Goal: Find specific page/section

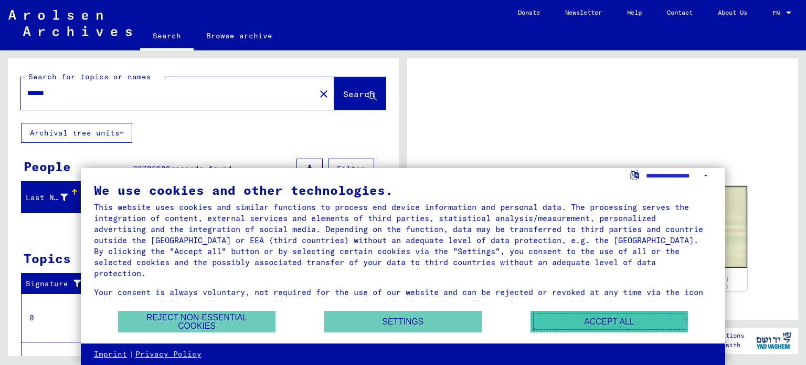
click at [555, 316] on button "Accept all" at bounding box center [608, 322] width 157 height 22
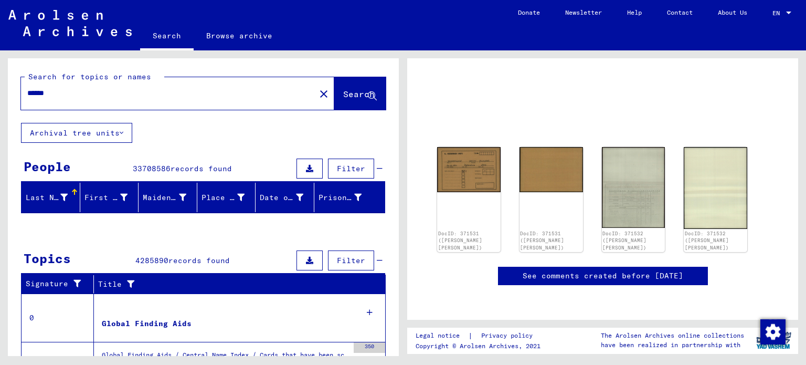
scroll to position [49, 0]
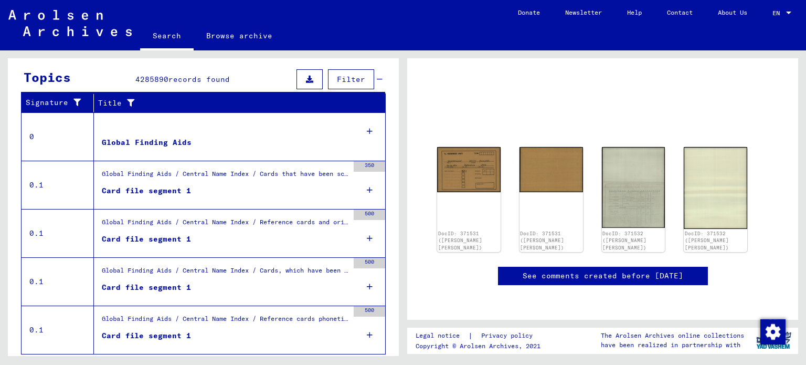
scroll to position [193, 0]
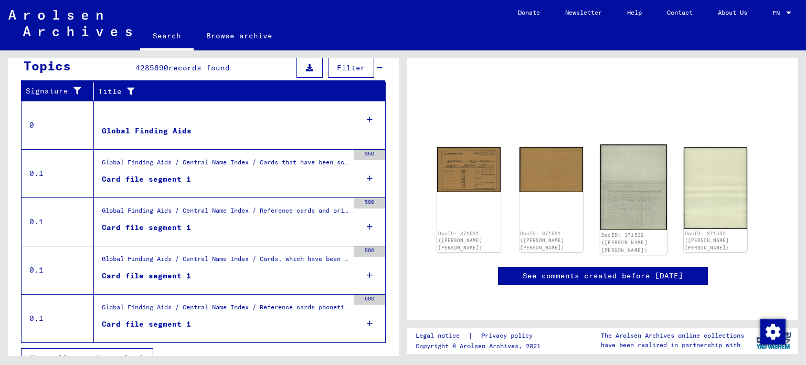
click at [627, 188] on img at bounding box center [633, 186] width 67 height 85
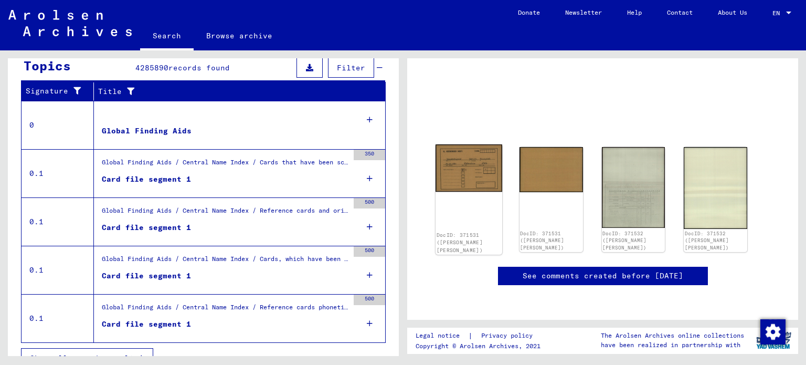
click at [467, 231] on div "DocID: 371531 ([PERSON_NAME] [PERSON_NAME])" at bounding box center [468, 242] width 65 height 23
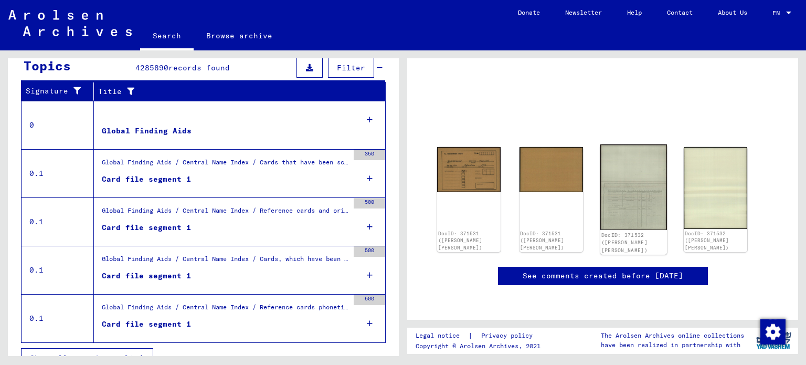
click at [626, 232] on link "DocID: 371532 ([PERSON_NAME] [PERSON_NAME])" at bounding box center [624, 242] width 46 height 21
